Goal: Find specific page/section: Find specific page/section

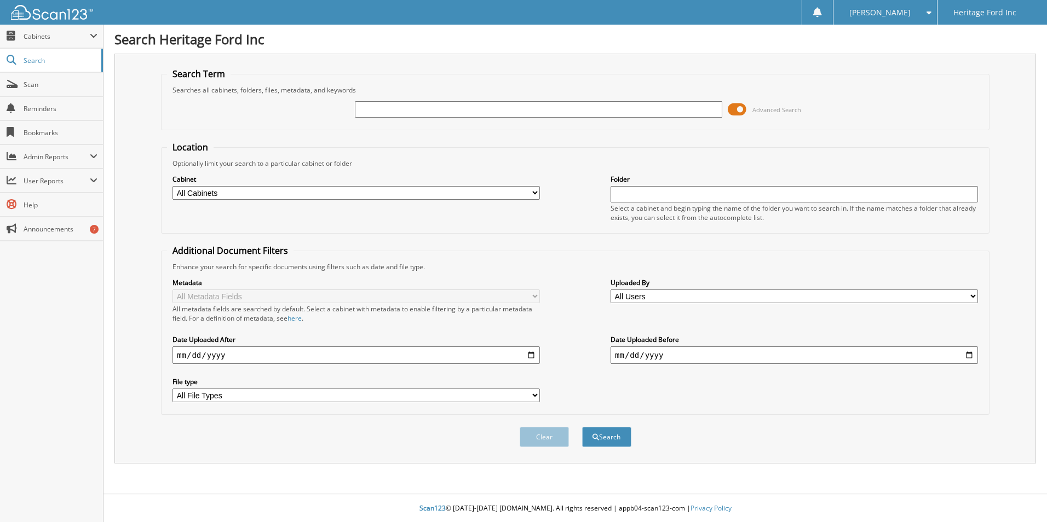
click at [406, 106] on input "text" at bounding box center [538, 109] width 367 height 16
type input "6318381"
click at [531, 435] on button "Clear" at bounding box center [543, 437] width 49 height 20
drag, startPoint x: 452, startPoint y: 118, endPoint x: 439, endPoint y: 101, distance: 20.7
click at [439, 101] on div at bounding box center [538, 109] width 367 height 19
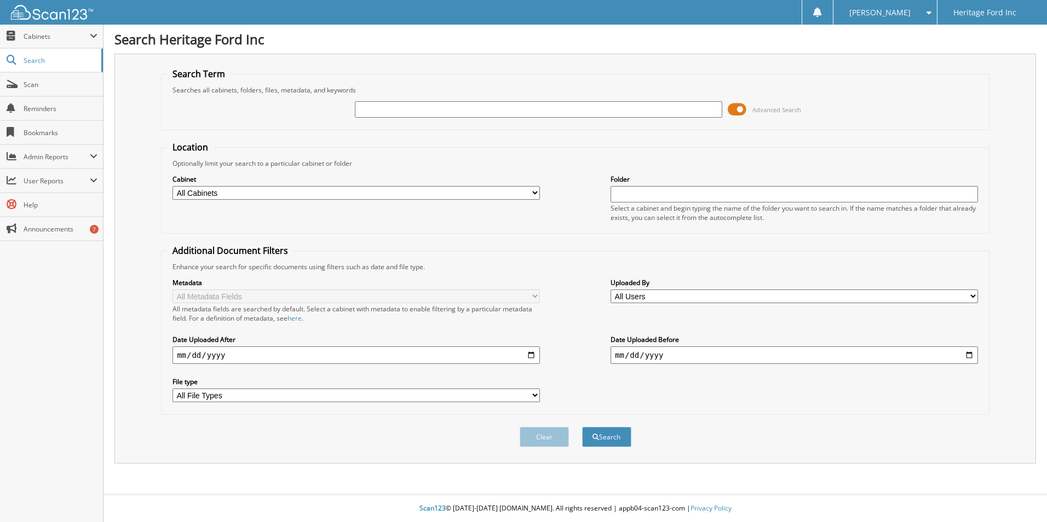
click at [401, 111] on input "text" at bounding box center [538, 109] width 367 height 16
type input "6318380"
click at [596, 440] on span "submit" at bounding box center [595, 437] width 7 height 7
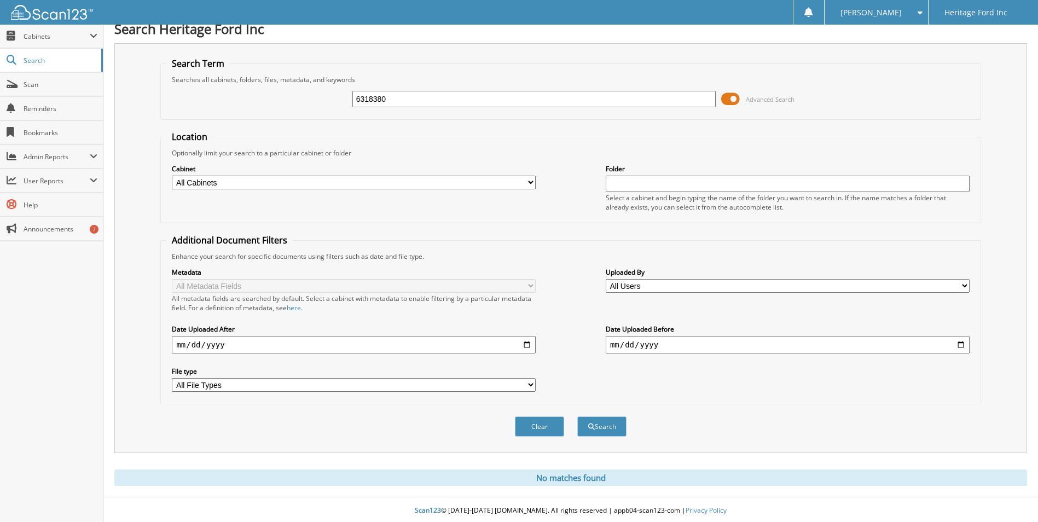
scroll to position [13, 0]
